Goal: Leave review/rating: Leave review/rating

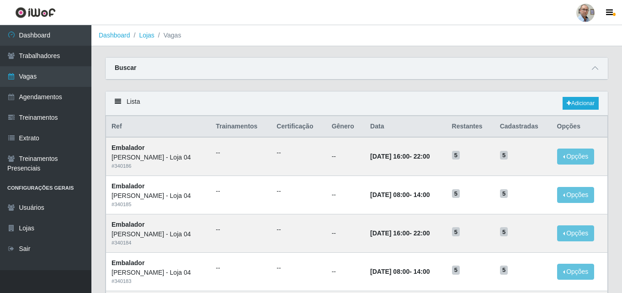
scroll to position [46, 0]
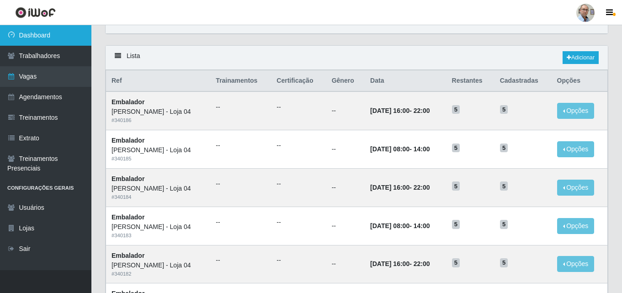
click at [70, 32] on link "Dashboard" at bounding box center [45, 35] width 91 height 21
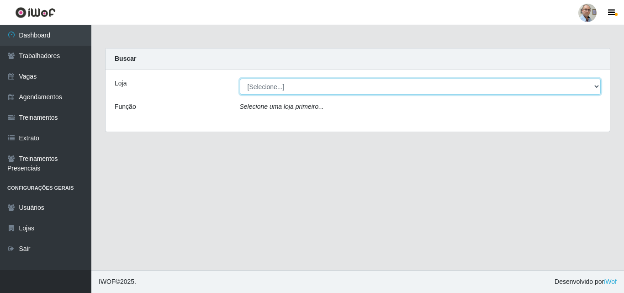
click at [529, 83] on select "[Selecione...] Mar Vermelho - Loja 04" at bounding box center [420, 87] width 361 height 16
select select "251"
click at [240, 79] on select "[Selecione...] Mar Vermelho - Loja 04" at bounding box center [420, 87] width 361 height 16
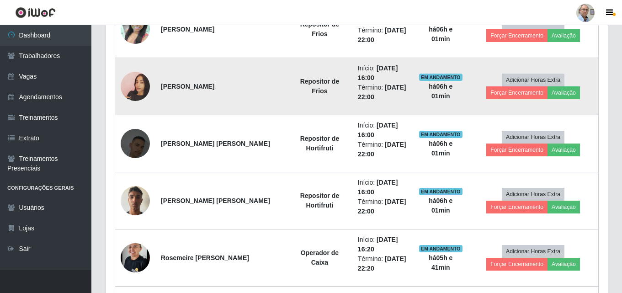
scroll to position [960, 0]
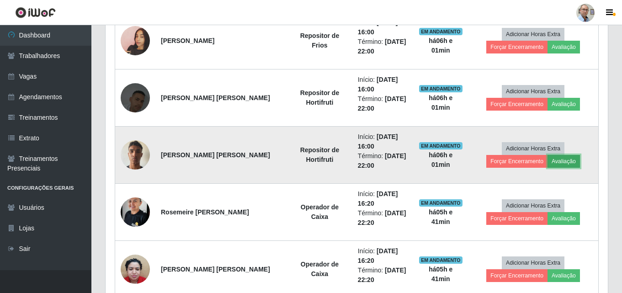
click at [547, 164] on button "Avaliação" at bounding box center [563, 161] width 32 height 13
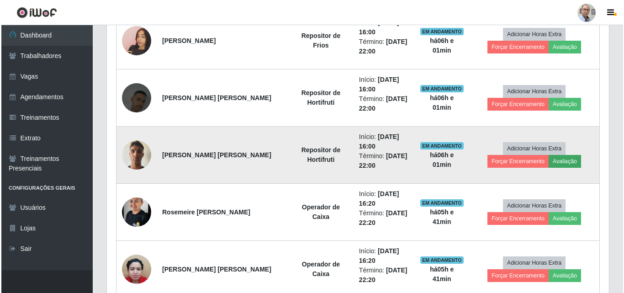
scroll to position [190, 498]
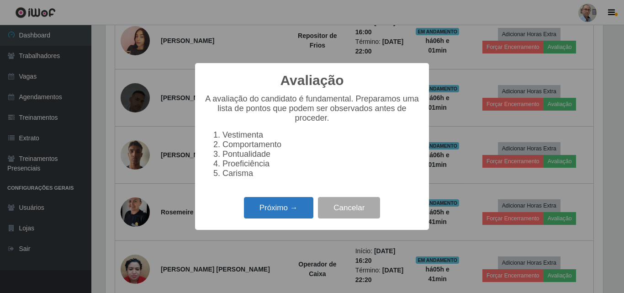
click at [289, 215] on button "Próximo →" at bounding box center [278, 207] width 69 height 21
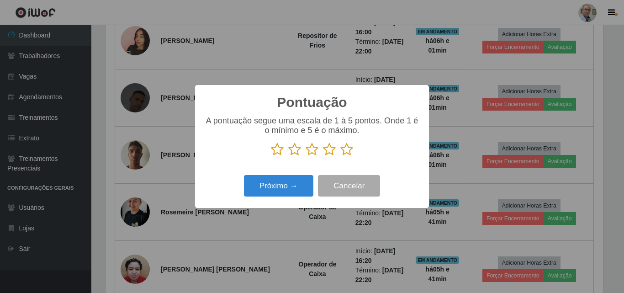
scroll to position [456763, 456455]
click at [349, 151] on icon at bounding box center [346, 150] width 13 height 14
click at [340, 156] on input "radio" at bounding box center [340, 156] width 0 height 0
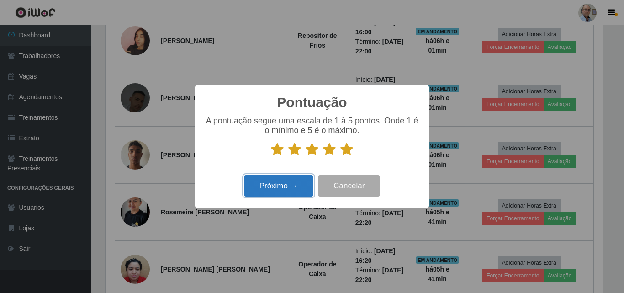
click at [295, 181] on button "Próximo →" at bounding box center [278, 185] width 69 height 21
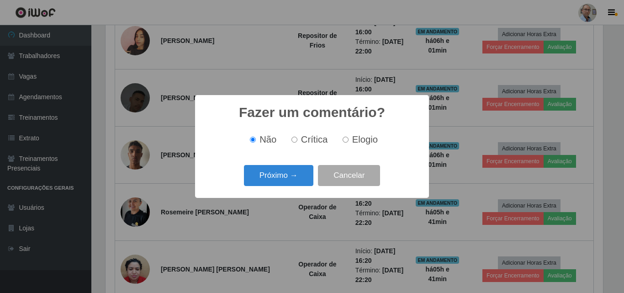
click at [295, 181] on button "Próximo →" at bounding box center [278, 175] width 69 height 21
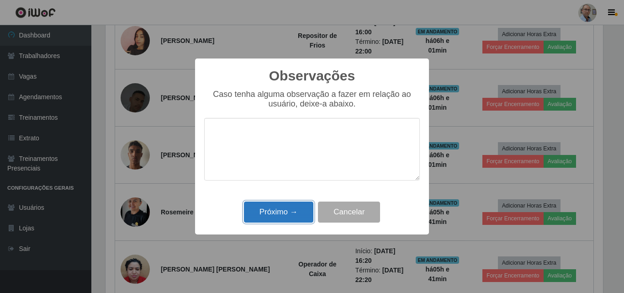
click at [275, 217] on button "Próximo →" at bounding box center [278, 212] width 69 height 21
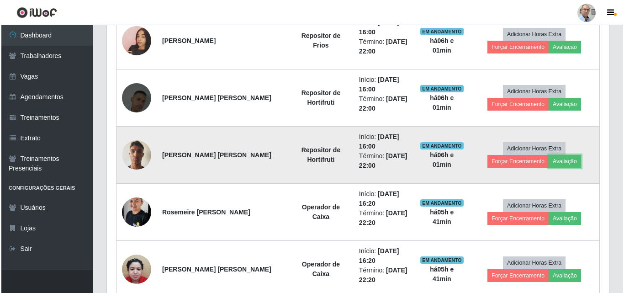
scroll to position [190, 502]
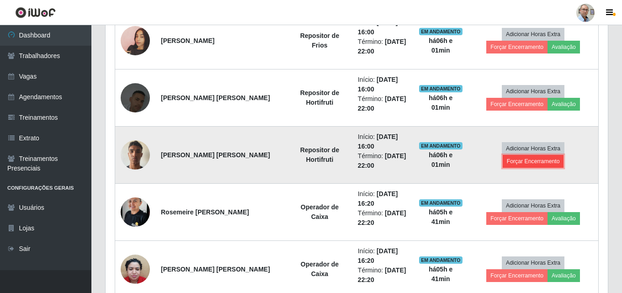
click at [564, 155] on button "Forçar Encerramento" at bounding box center [533, 161] width 61 height 13
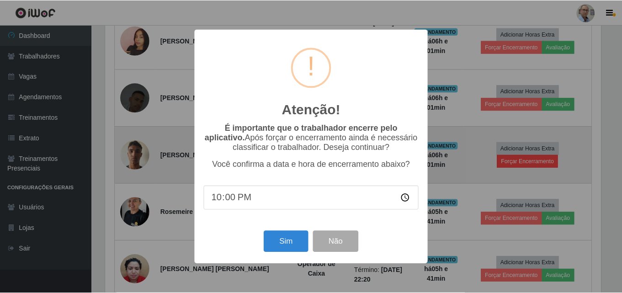
scroll to position [190, 498]
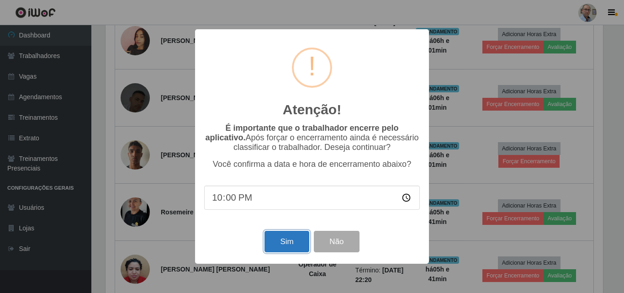
click at [282, 244] on button "Sim" at bounding box center [287, 241] width 44 height 21
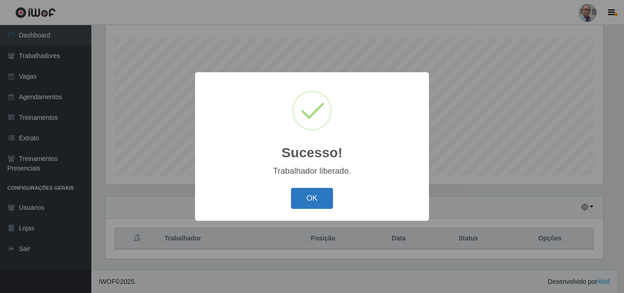
click at [319, 198] on button "OK" at bounding box center [312, 198] width 42 height 21
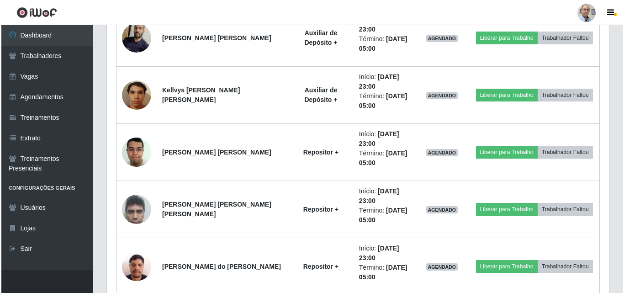
scroll to position [1579, 0]
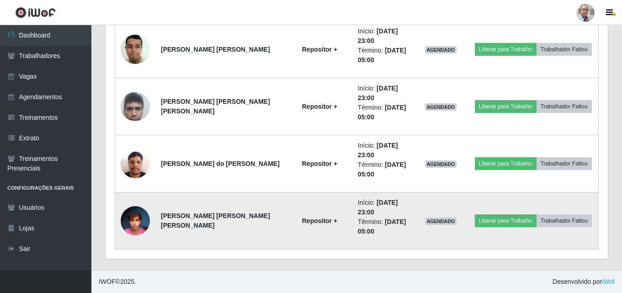
click at [138, 223] on img at bounding box center [135, 220] width 29 height 39
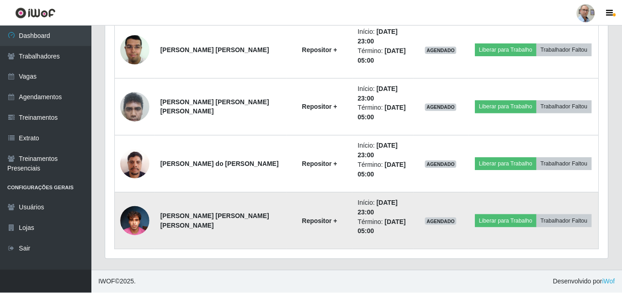
scroll to position [190, 498]
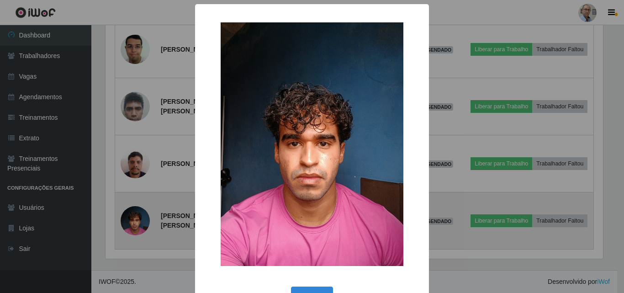
click at [138, 223] on div "× OK Cancel" at bounding box center [312, 146] width 624 height 293
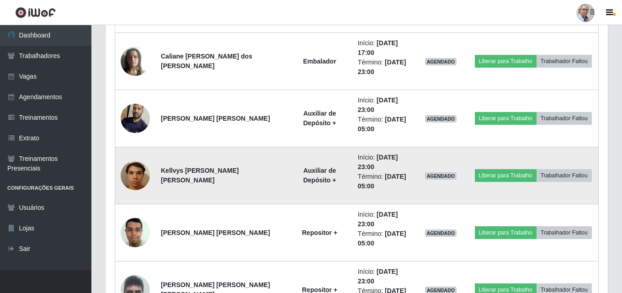
scroll to position [0, 0]
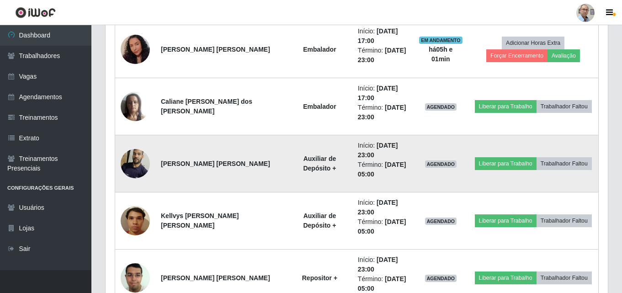
click at [135, 161] on img at bounding box center [135, 163] width 29 height 39
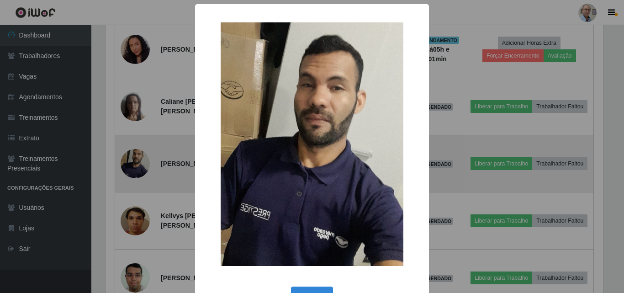
click at [135, 161] on div "× OK Cancel" at bounding box center [312, 146] width 624 height 293
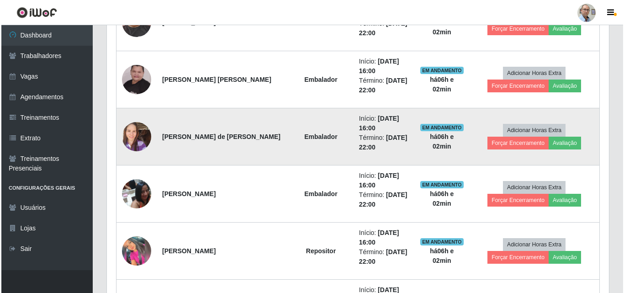
scroll to position [391, 0]
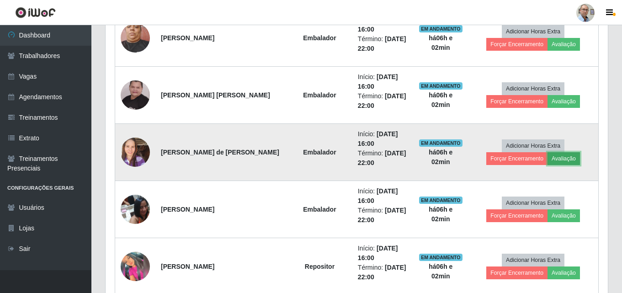
click at [547, 161] on button "Avaliação" at bounding box center [563, 158] width 32 height 13
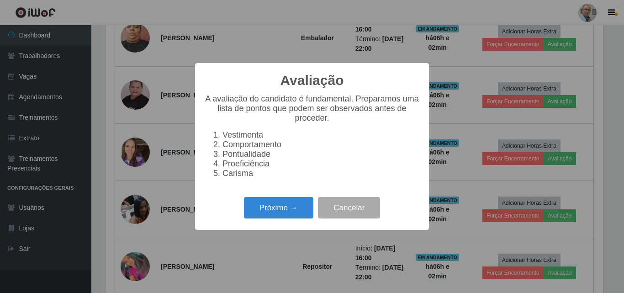
scroll to position [190, 498]
click at [287, 211] on button "Próximo →" at bounding box center [278, 207] width 69 height 21
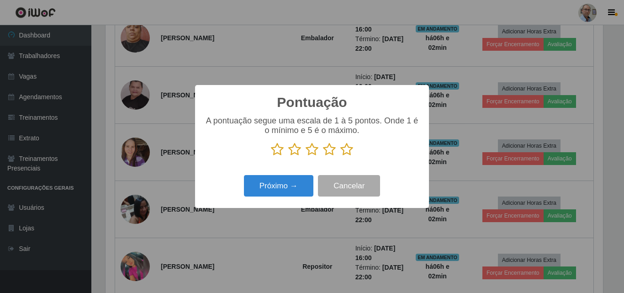
click at [342, 153] on icon at bounding box center [346, 150] width 13 height 14
click at [340, 156] on input "radio" at bounding box center [340, 156] width 0 height 0
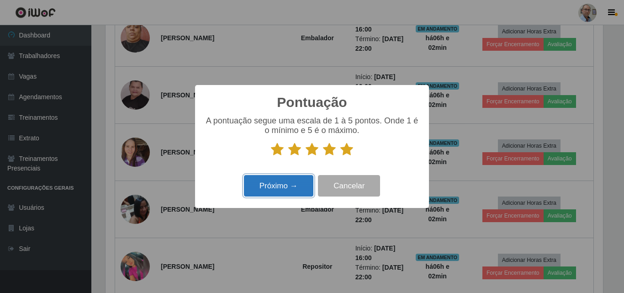
click at [295, 186] on button "Próximo →" at bounding box center [278, 185] width 69 height 21
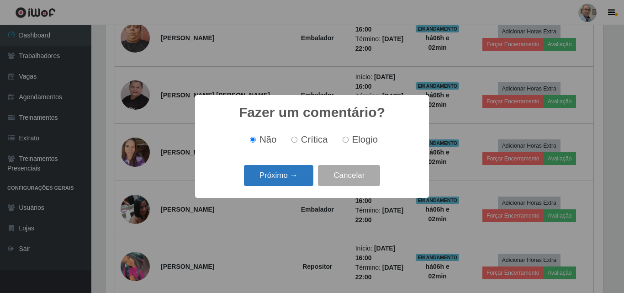
click at [296, 182] on button "Próximo →" at bounding box center [278, 175] width 69 height 21
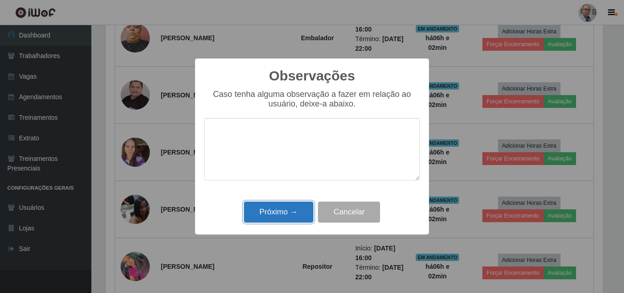
click at [287, 214] on button "Próximo →" at bounding box center [278, 212] width 69 height 21
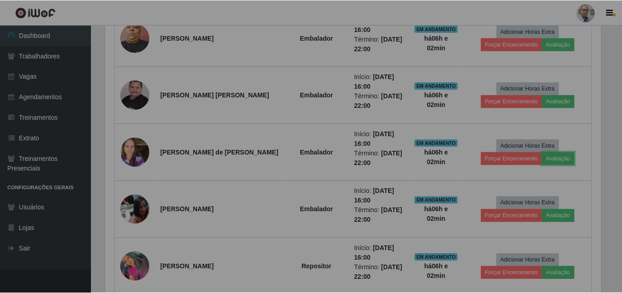
scroll to position [456763, 456450]
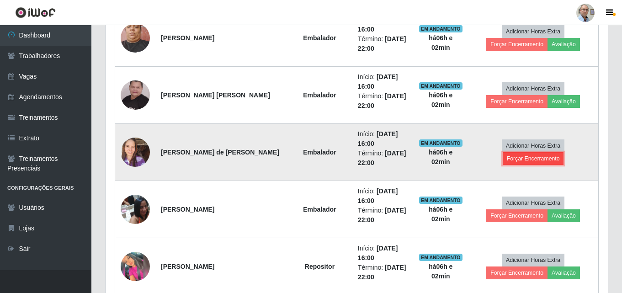
click at [552, 154] on button "Forçar Encerramento" at bounding box center [533, 158] width 61 height 13
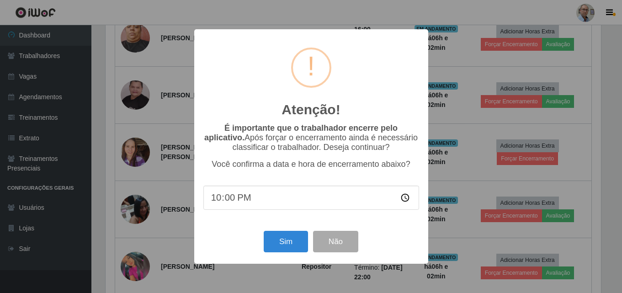
scroll to position [456763, 456455]
click at [281, 245] on button "Sim" at bounding box center [287, 241] width 44 height 21
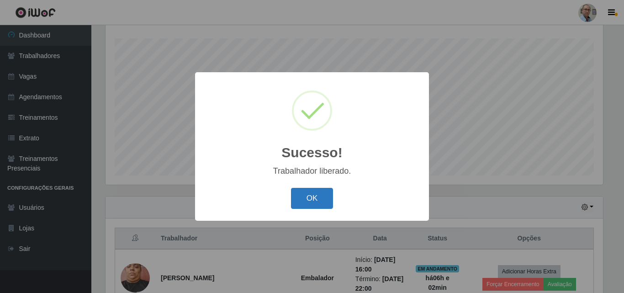
click at [308, 198] on button "OK" at bounding box center [312, 198] width 42 height 21
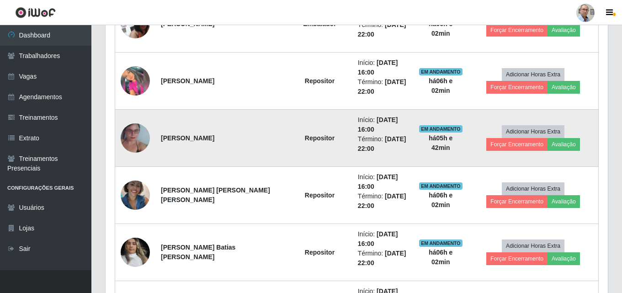
scroll to position [563, 0]
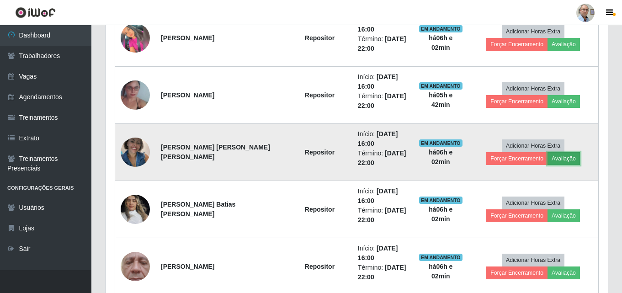
click at [547, 162] on button "Avaliação" at bounding box center [563, 158] width 32 height 13
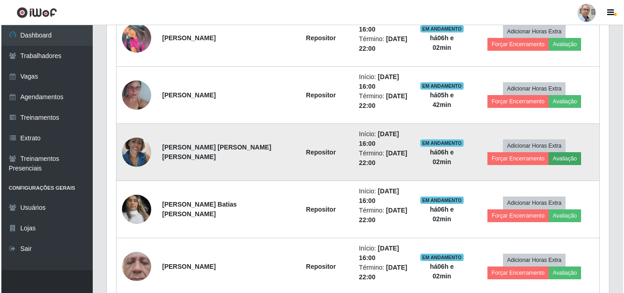
scroll to position [190, 498]
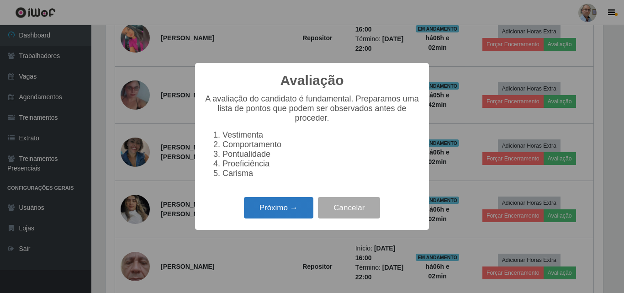
click at [264, 212] on button "Próximo →" at bounding box center [278, 207] width 69 height 21
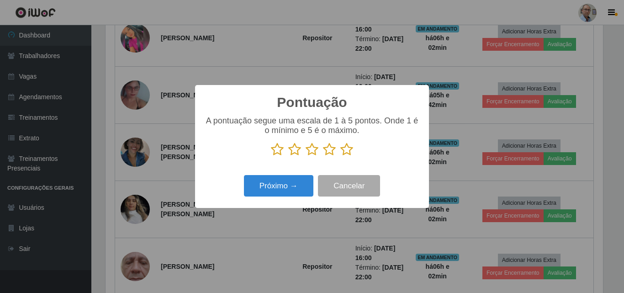
scroll to position [456763, 456455]
click at [345, 153] on icon at bounding box center [346, 150] width 13 height 14
click at [340, 156] on input "radio" at bounding box center [340, 156] width 0 height 0
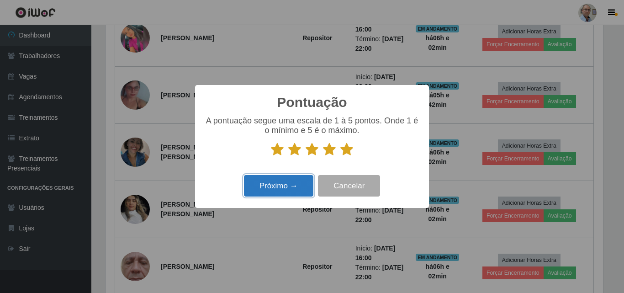
click at [288, 189] on button "Próximo →" at bounding box center [278, 185] width 69 height 21
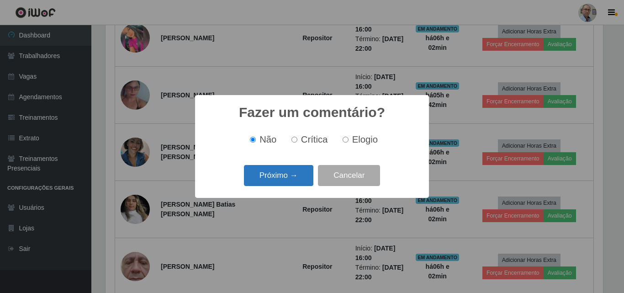
click at [289, 183] on button "Próximo →" at bounding box center [278, 175] width 69 height 21
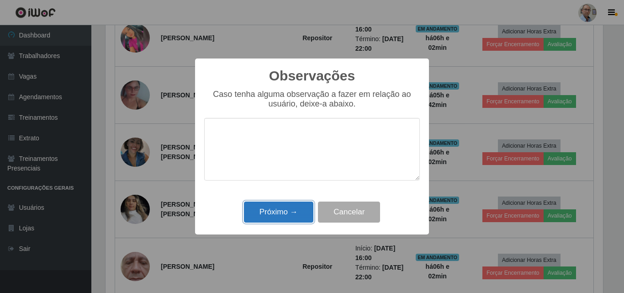
click at [282, 218] on button "Próximo →" at bounding box center [278, 212] width 69 height 21
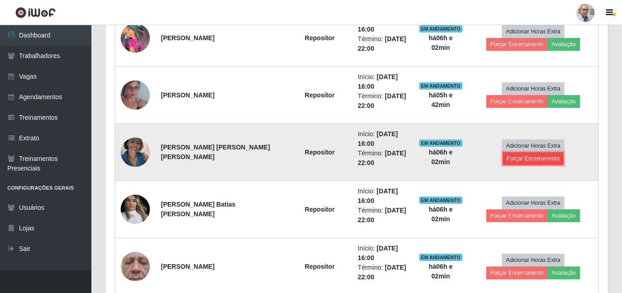
click at [564, 152] on button "Forçar Encerramento" at bounding box center [533, 158] width 61 height 13
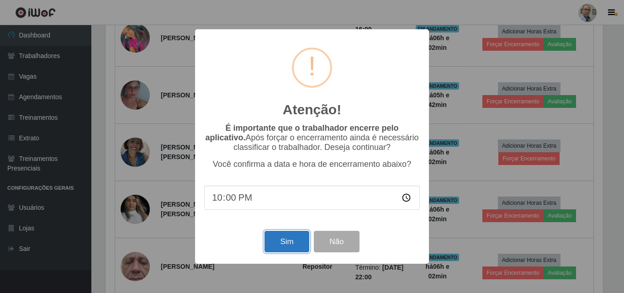
click at [292, 238] on button "Sim" at bounding box center [287, 241] width 44 height 21
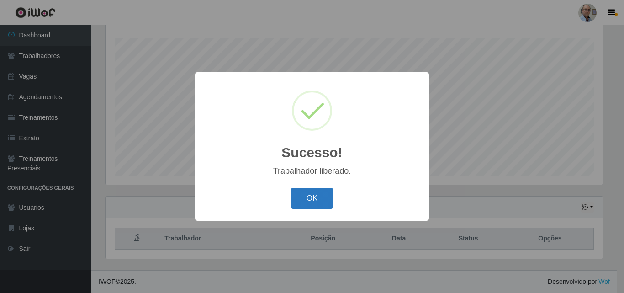
click at [304, 202] on button "OK" at bounding box center [312, 198] width 42 height 21
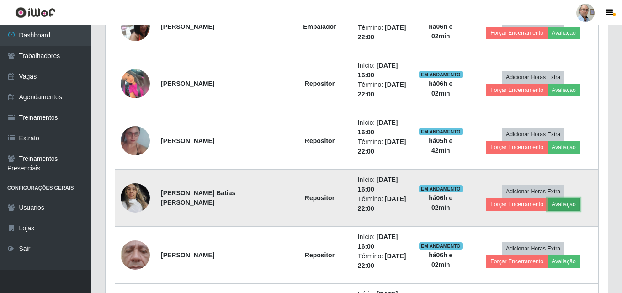
click at [547, 204] on button "Avaliação" at bounding box center [563, 204] width 32 height 13
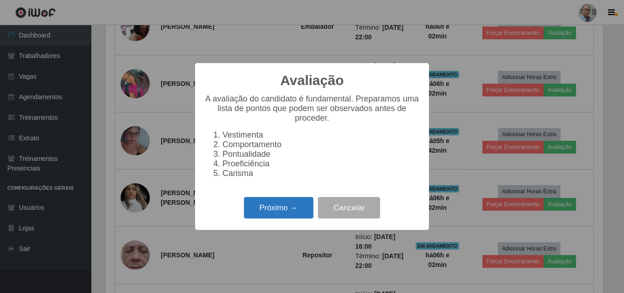
click at [293, 216] on button "Próximo →" at bounding box center [278, 207] width 69 height 21
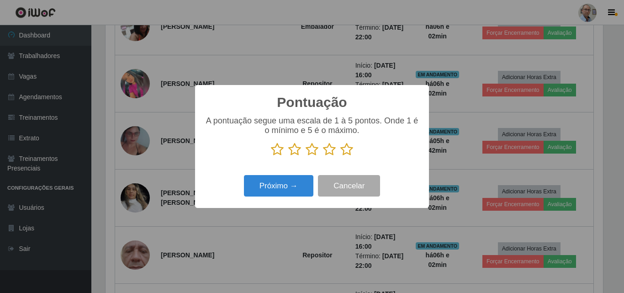
click at [349, 149] on icon at bounding box center [346, 150] width 13 height 14
click at [340, 156] on input "radio" at bounding box center [340, 156] width 0 height 0
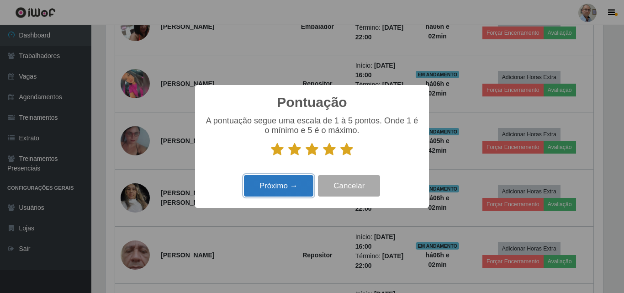
click at [303, 182] on button "Próximo →" at bounding box center [278, 185] width 69 height 21
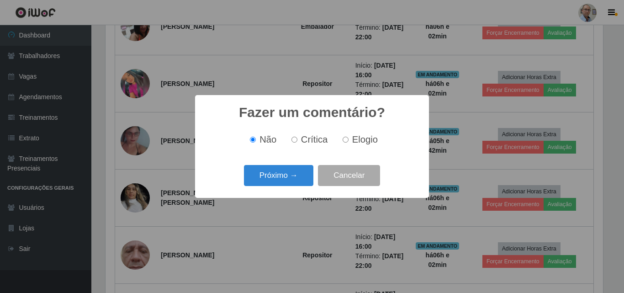
click at [303, 182] on button "Próximo →" at bounding box center [278, 175] width 69 height 21
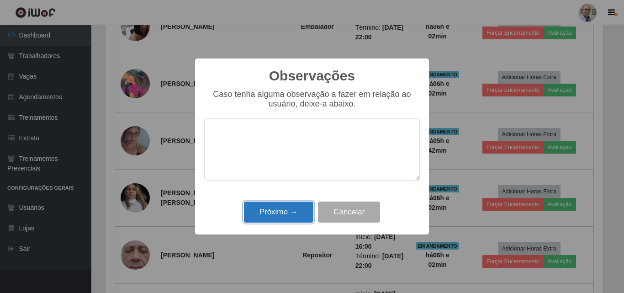
click at [286, 218] on button "Próximo →" at bounding box center [278, 212] width 69 height 21
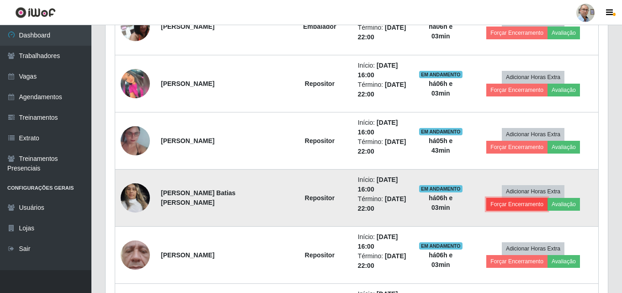
click at [547, 198] on button "Forçar Encerramento" at bounding box center [516, 204] width 61 height 13
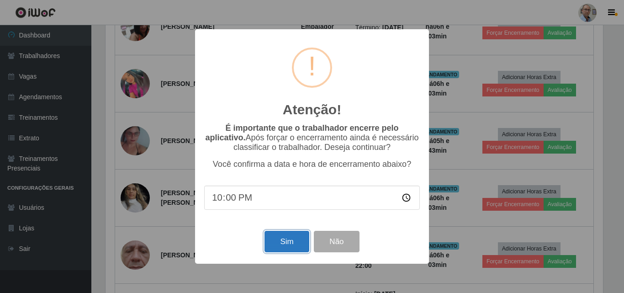
click at [292, 248] on button "Sim" at bounding box center [287, 241] width 44 height 21
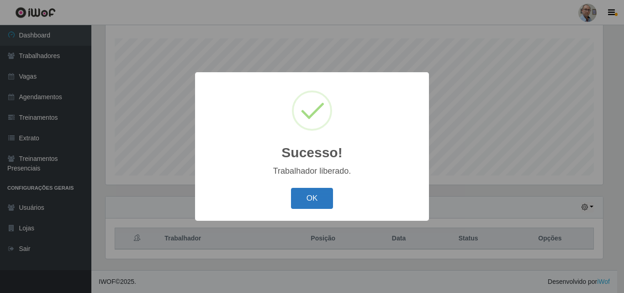
click at [304, 207] on button "OK" at bounding box center [312, 198] width 42 height 21
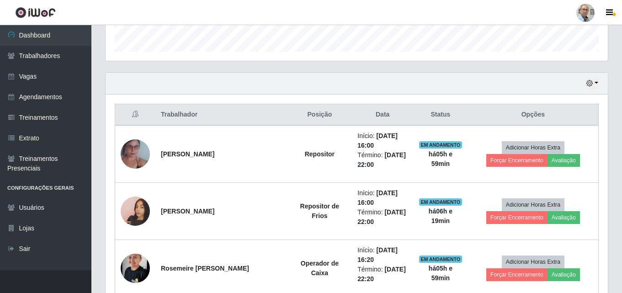
scroll to position [274, 0]
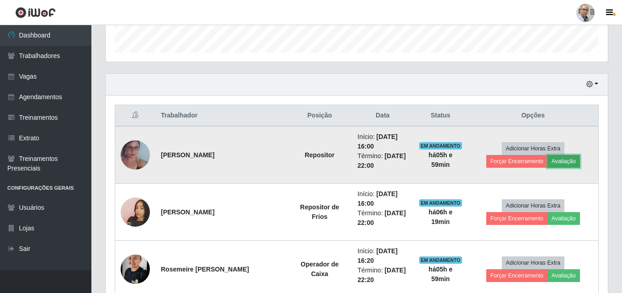
click at [547, 164] on button "Avaliação" at bounding box center [563, 161] width 32 height 13
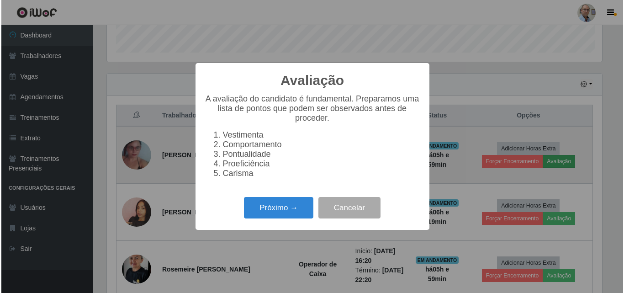
scroll to position [190, 498]
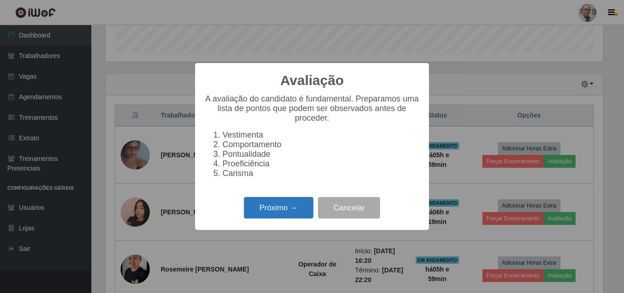
click at [268, 211] on button "Próximo →" at bounding box center [278, 207] width 69 height 21
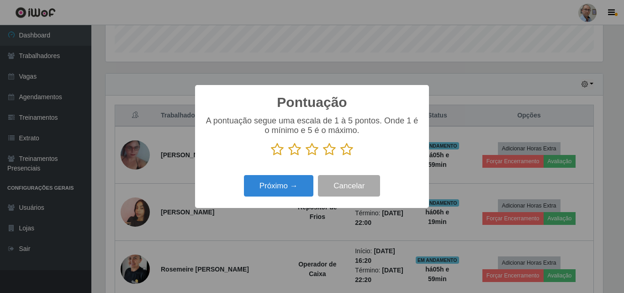
scroll to position [456763, 456455]
click at [342, 148] on icon at bounding box center [346, 150] width 13 height 14
click at [340, 156] on input "radio" at bounding box center [340, 156] width 0 height 0
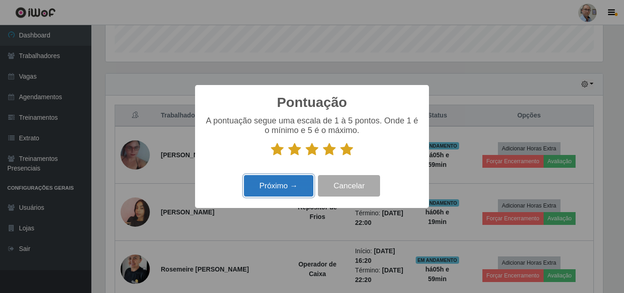
click at [283, 196] on button "Próximo →" at bounding box center [278, 185] width 69 height 21
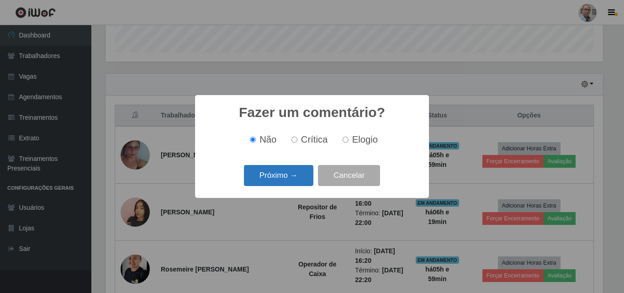
click at [283, 171] on button "Próximo →" at bounding box center [278, 175] width 69 height 21
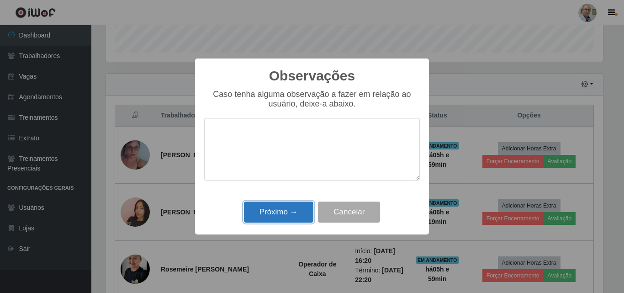
click at [292, 219] on button "Próximo →" at bounding box center [278, 212] width 69 height 21
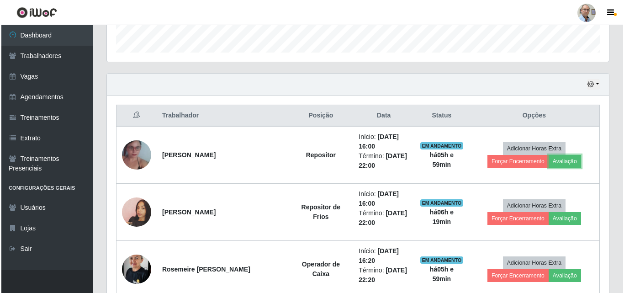
scroll to position [190, 502]
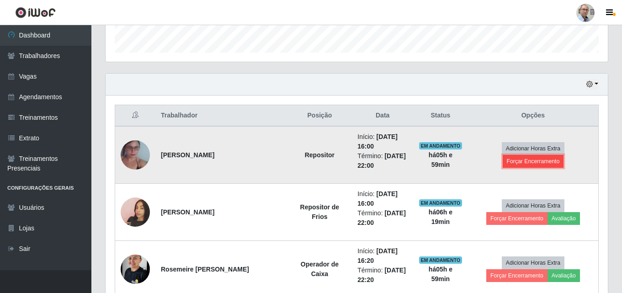
click at [564, 155] on button "Forçar Encerramento" at bounding box center [533, 161] width 61 height 13
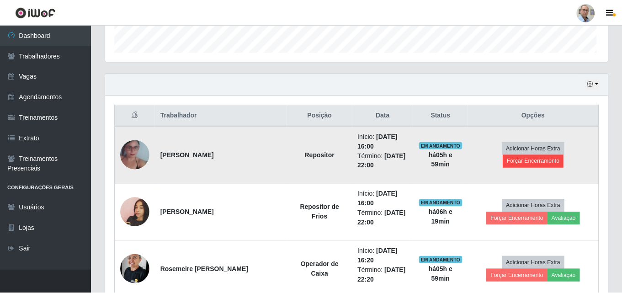
scroll to position [190, 498]
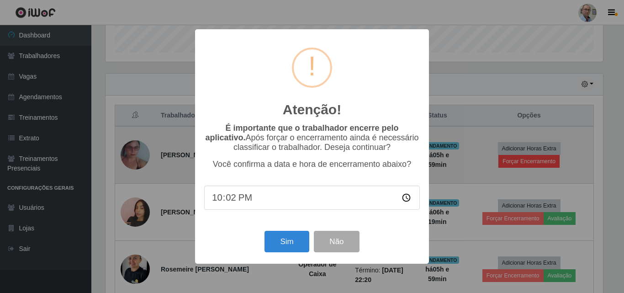
type input "22:20"
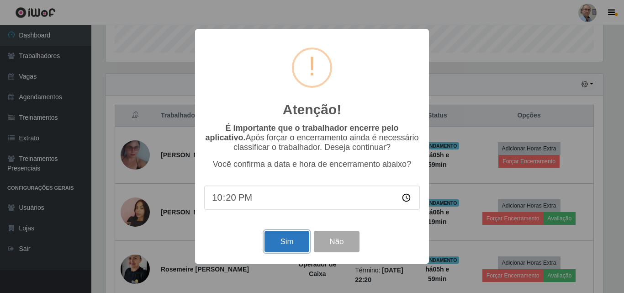
click at [283, 245] on button "Sim" at bounding box center [287, 241] width 44 height 21
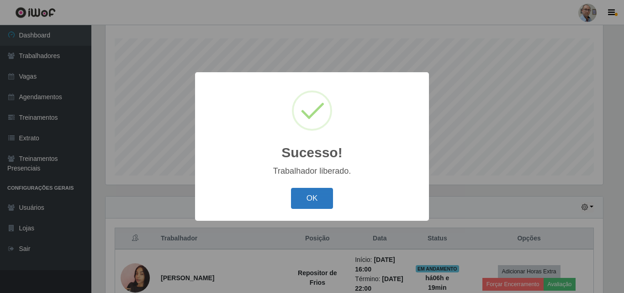
click at [303, 198] on button "OK" at bounding box center [312, 198] width 42 height 21
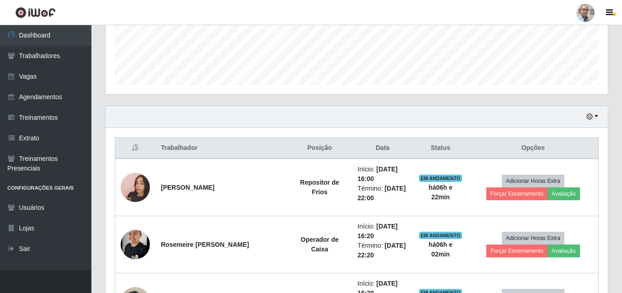
scroll to position [220, 0]
